Goal: Task Accomplishment & Management: Complete application form

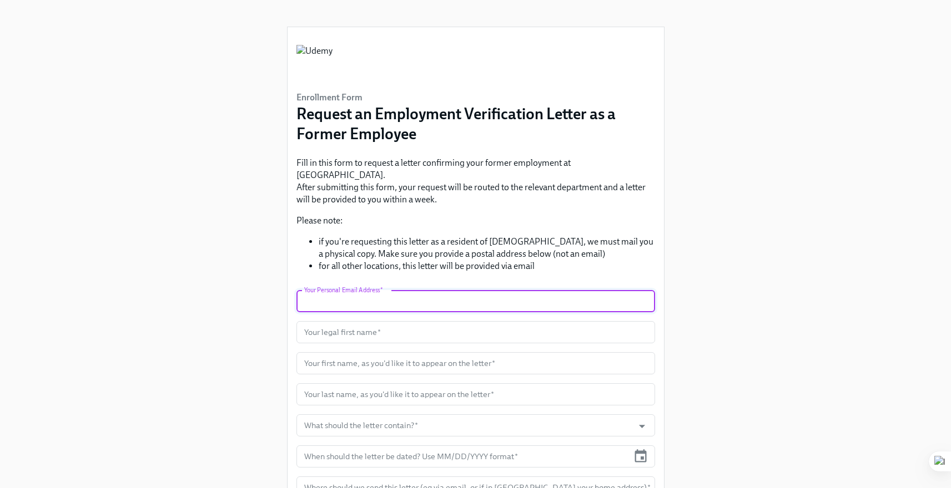
click at [385, 290] on input "text" at bounding box center [475, 301] width 358 height 22
type input "[EMAIL_ADDRESS][DOMAIN_NAME]"
click at [373, 321] on input "text" at bounding box center [475, 332] width 358 height 22
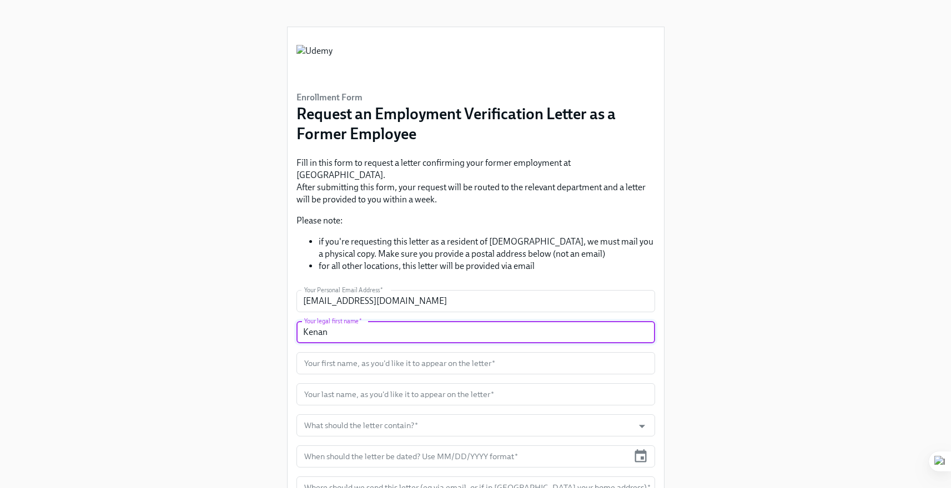
type input "Kenan"
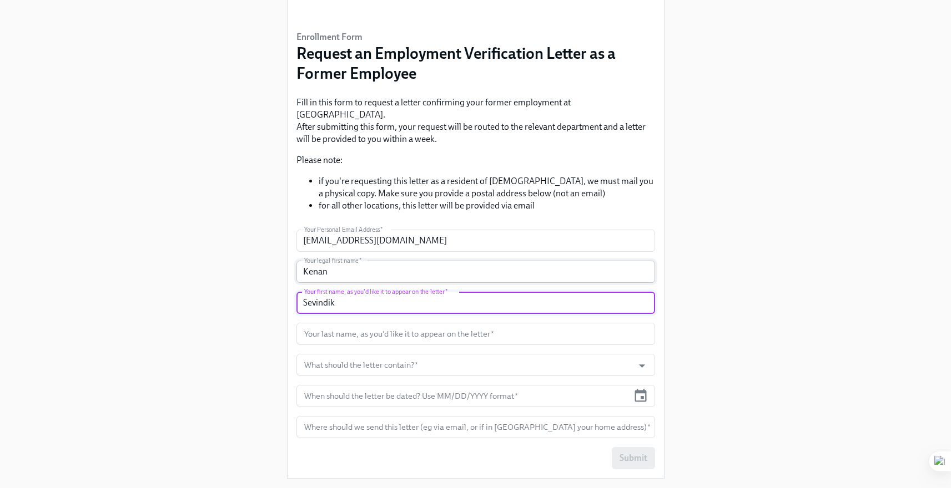
scroll to position [60, 0]
click at [368, 292] on input "Sevindik" at bounding box center [475, 303] width 358 height 22
type input "Kenan"
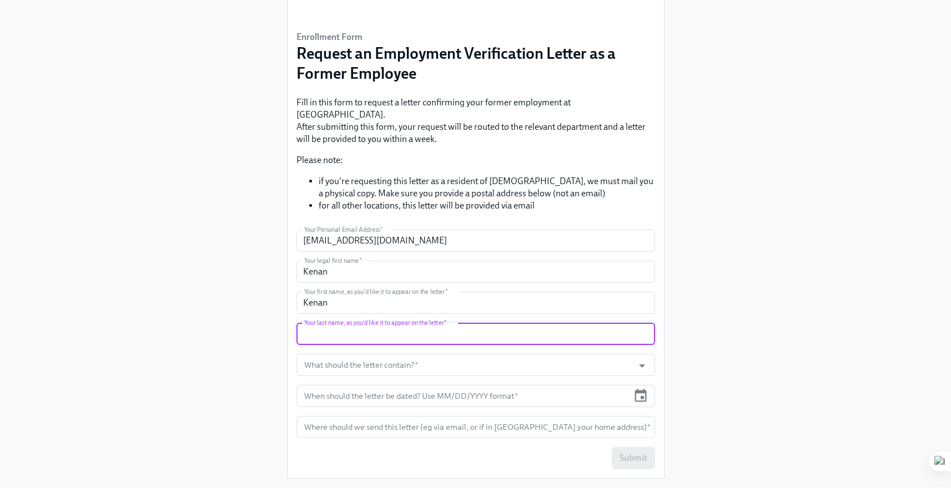
click at [327, 323] on input "text" at bounding box center [475, 334] width 358 height 22
type input "Sevindik"
click at [214, 366] on div "Enrollment Form Request an Employment Verification Letter as a Former Employee …" at bounding box center [475, 214] width 897 height 548
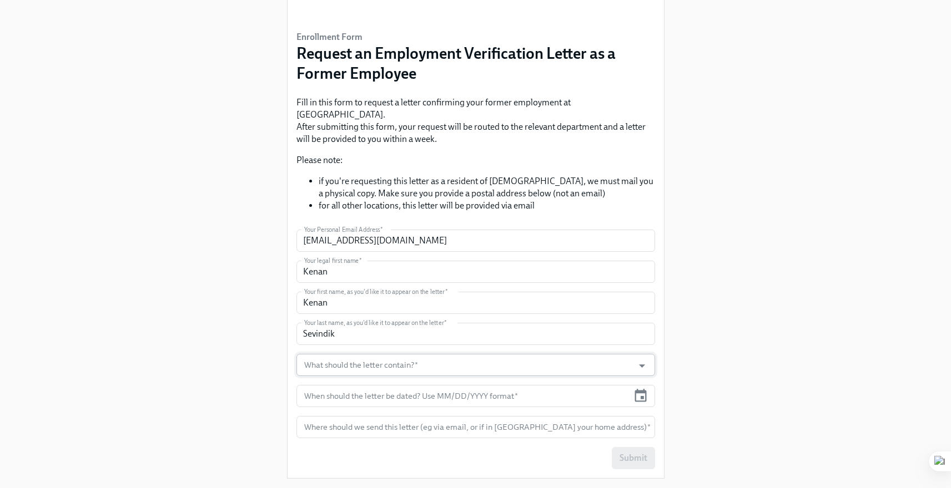
click at [403, 355] on input "What should the letter contain?   *" at bounding box center [465, 365] width 326 height 22
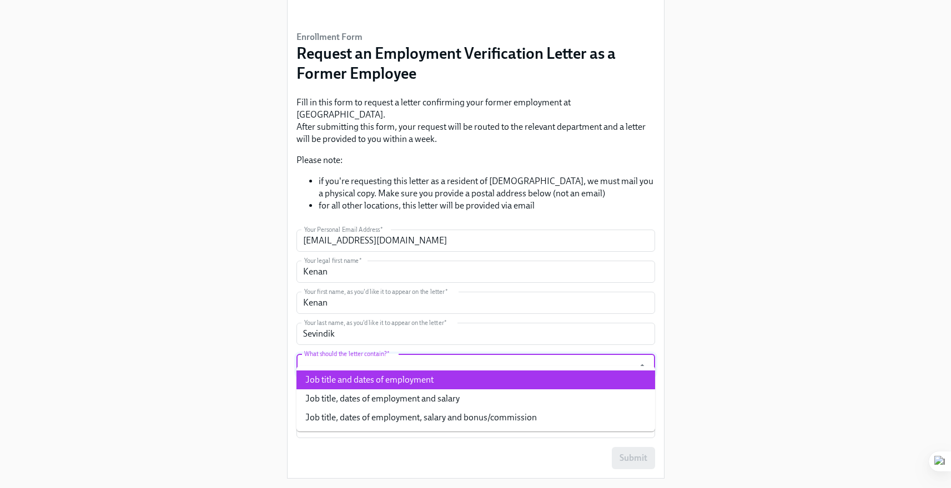
click at [390, 376] on li "Job title and dates of employment" at bounding box center [475, 380] width 358 height 19
type input "Job title and dates of employment"
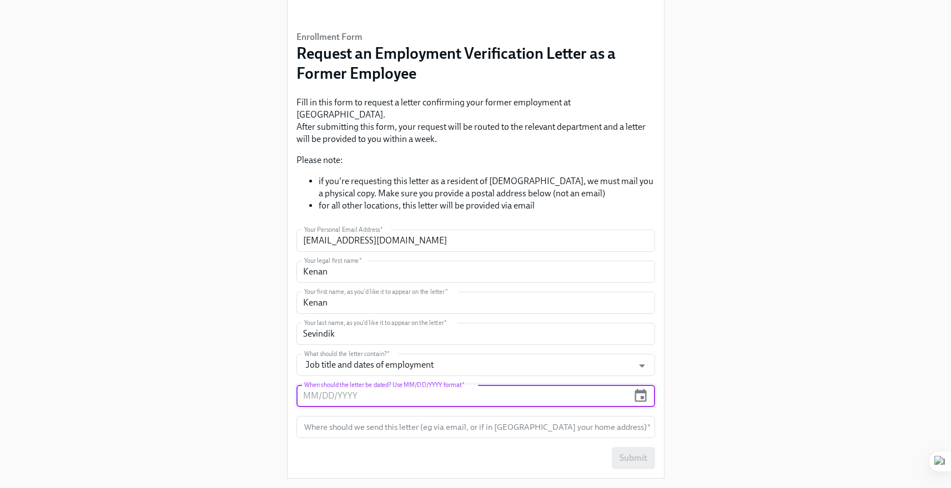
click at [356, 390] on input "text" at bounding box center [462, 396] width 332 height 22
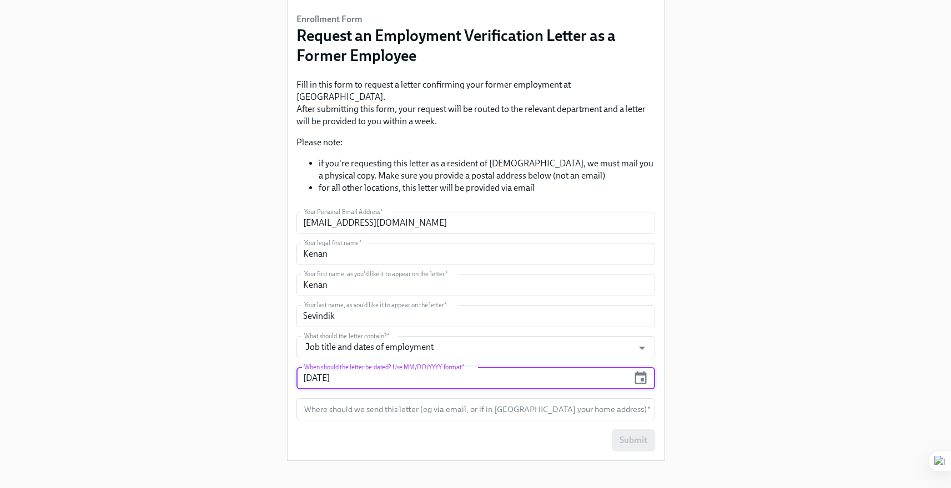
scroll to position [79, 0]
type input "[DATE]"
click at [448, 397] on input "text" at bounding box center [475, 408] width 358 height 22
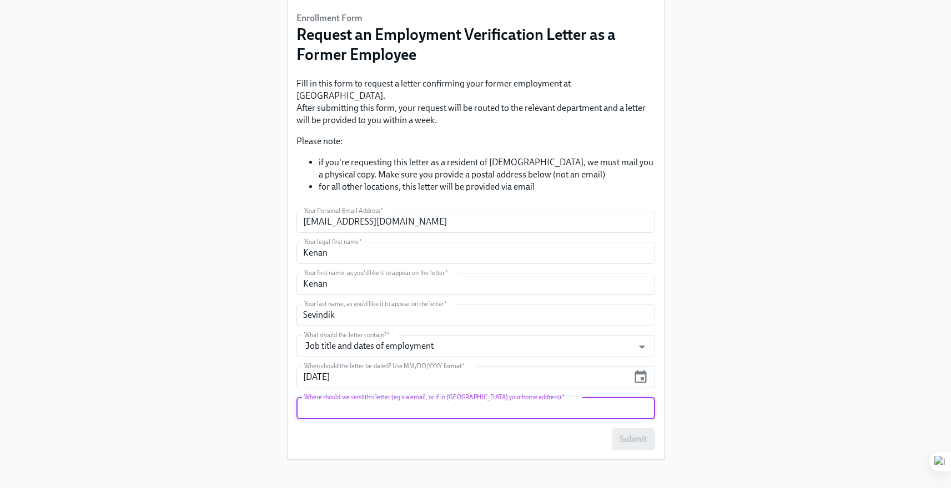
scroll to position [74, 0]
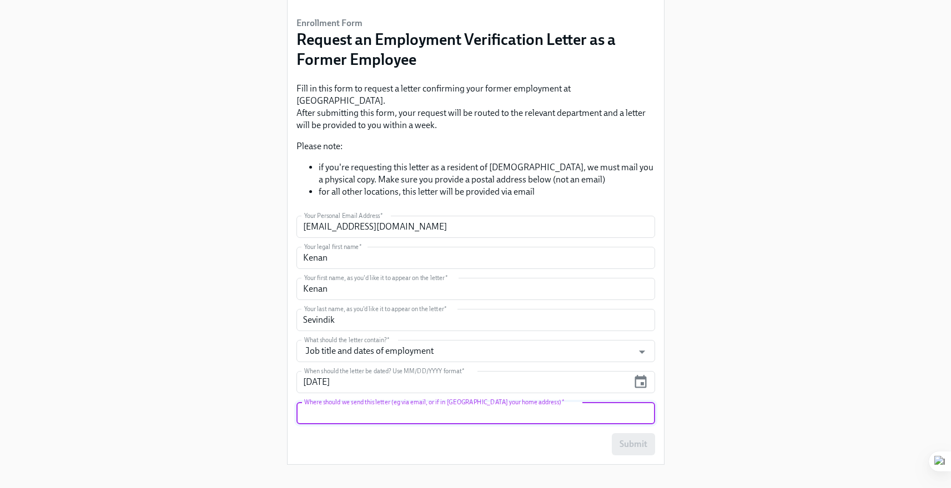
paste input "DSM GRUP DANIŞMANLIK İLETİŞİM VE SATIŞ TİCARET A.Ş"
type input "DSM GRUP DANIŞMANLIK İLETİŞİM VE SATIŞ TİCARET A.Ş"
click at [627, 439] on span "Submit" at bounding box center [633, 444] width 28 height 11
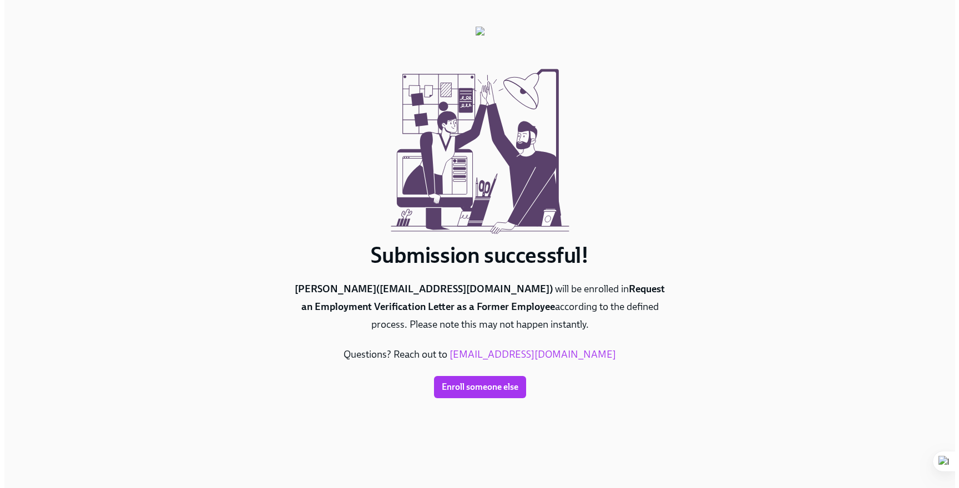
scroll to position [0, 0]
